Goal: Manage account settings

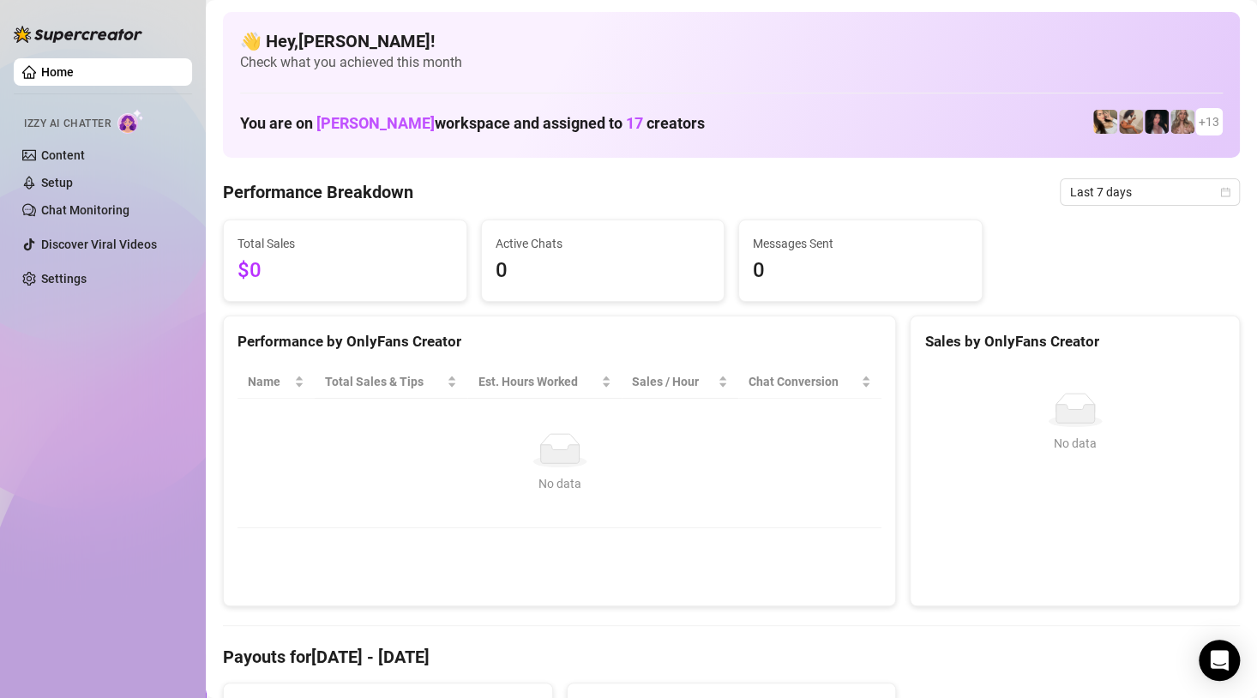
click at [1200, 374] on div "No data No data" at bounding box center [1075, 479] width 328 height 254
click at [548, 51] on h4 "👋 Hey, [PERSON_NAME] !" at bounding box center [731, 41] width 983 height 24
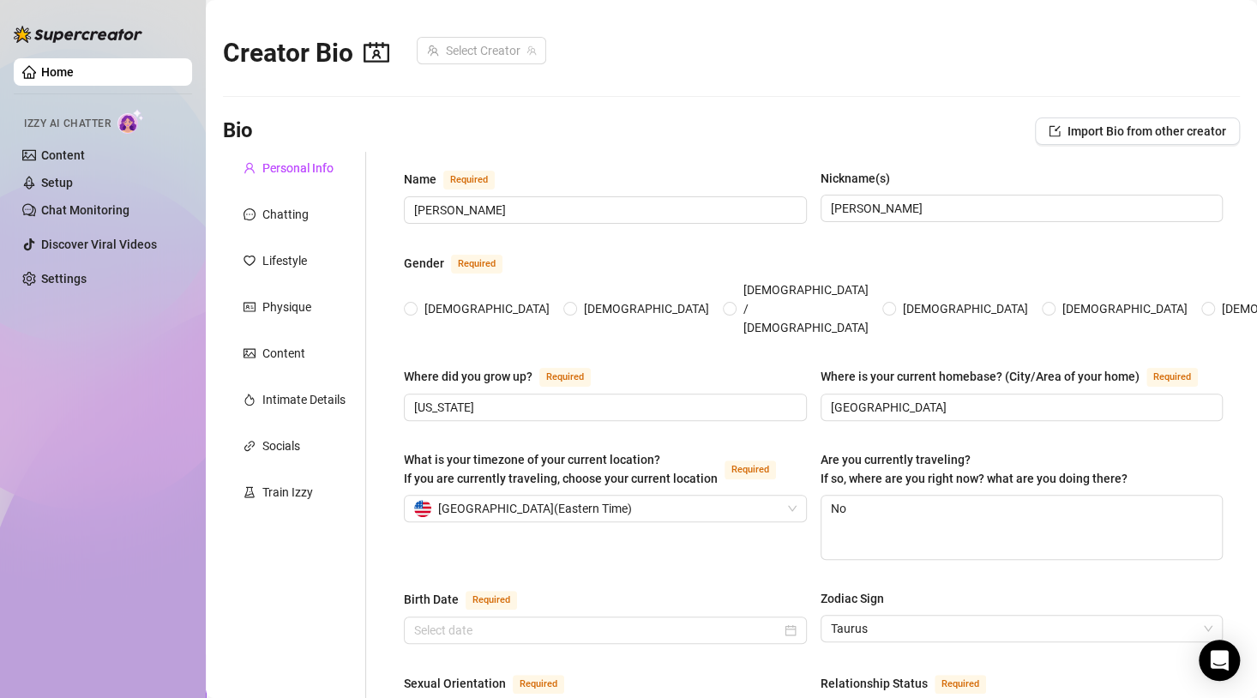
radio input "true"
type input "[DATE]"
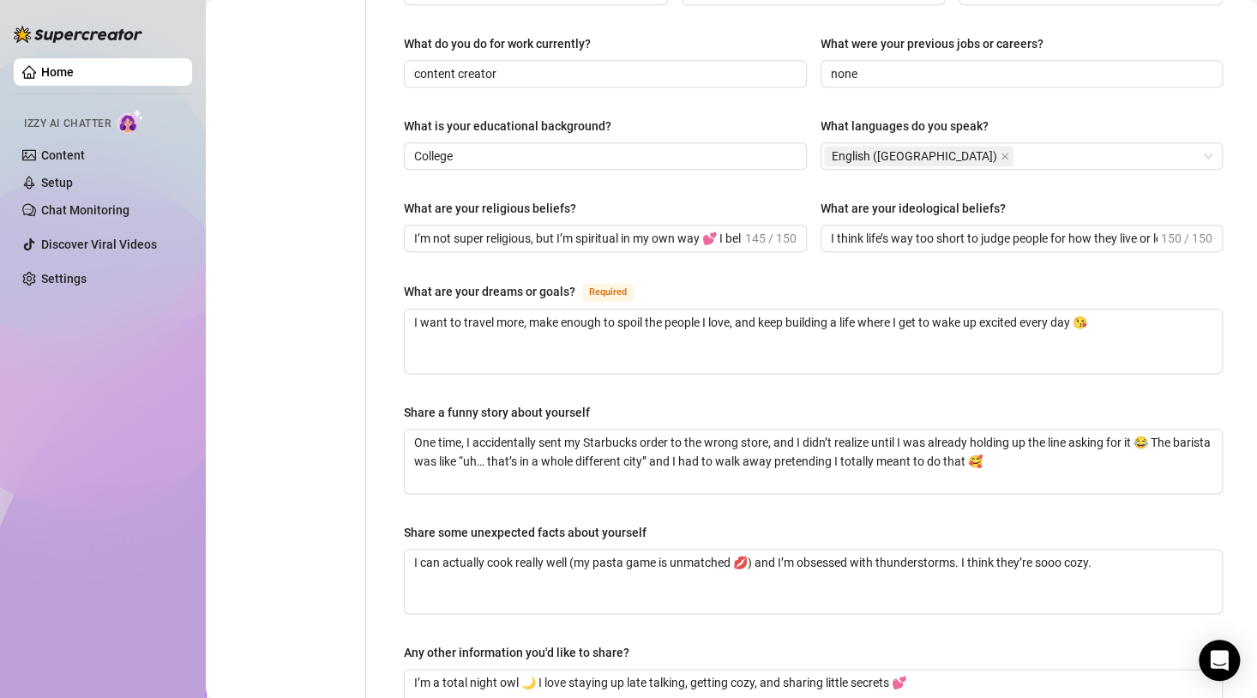
scroll to position [857, 0]
